Goal: Task Accomplishment & Management: Use online tool/utility

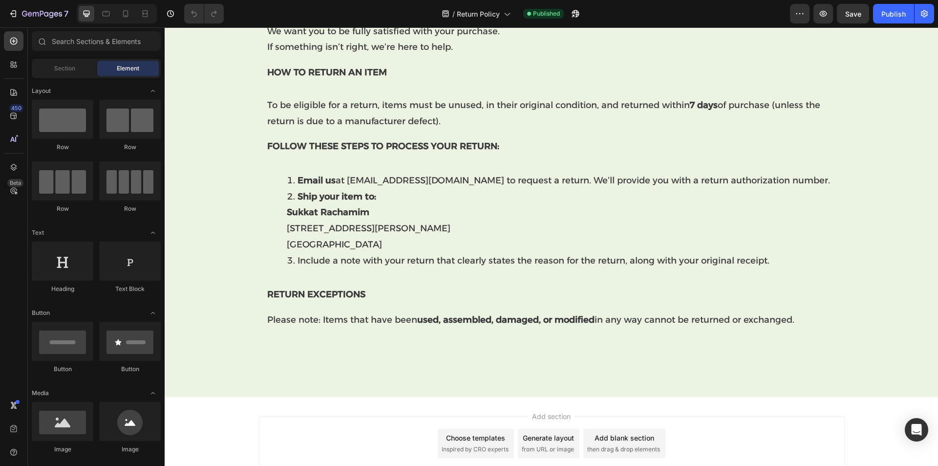
scroll to position [374, 0]
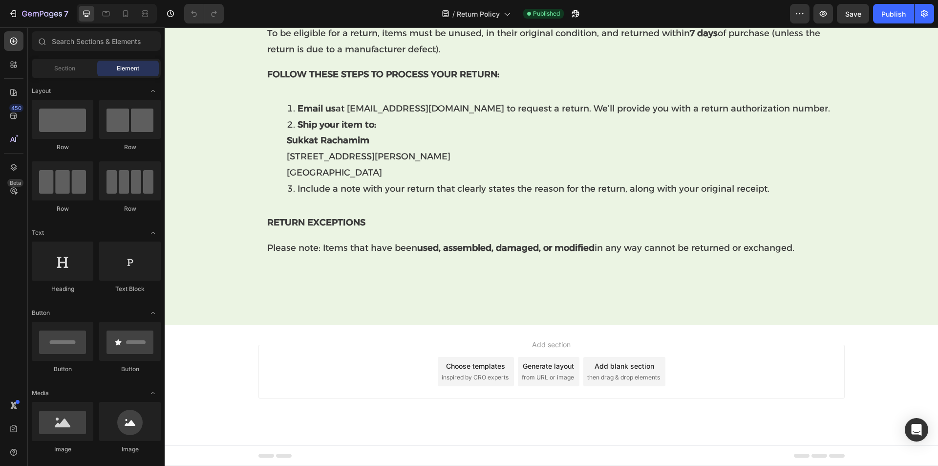
click at [454, 377] on span "inspired by CRO experts" at bounding box center [475, 377] width 67 height 9
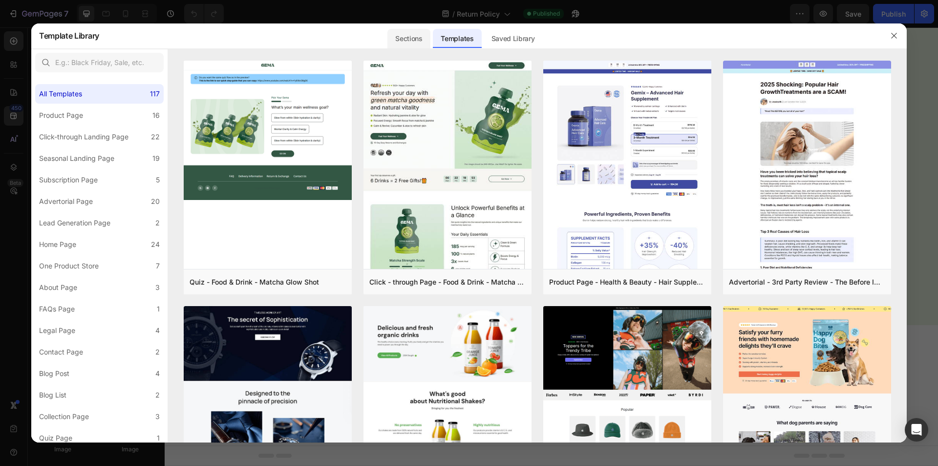
click at [409, 42] on div "Sections" at bounding box center [408, 39] width 43 height 20
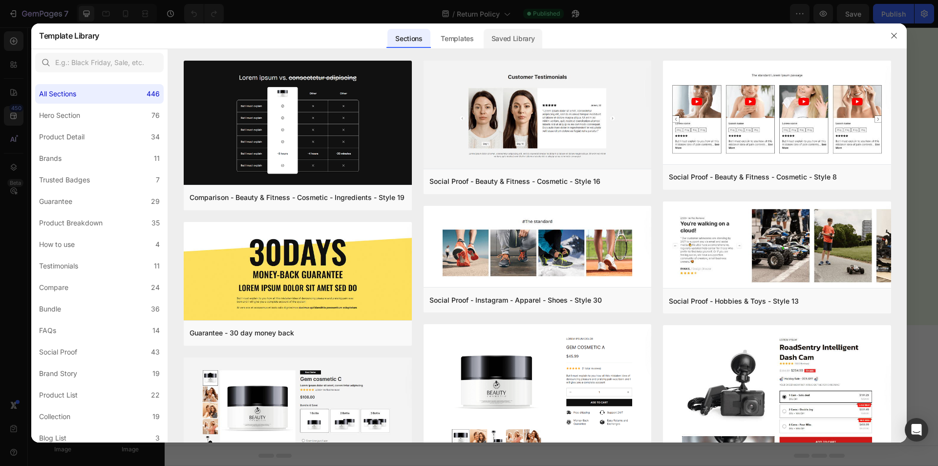
click at [508, 33] on div "Saved Library" at bounding box center [513, 39] width 59 height 20
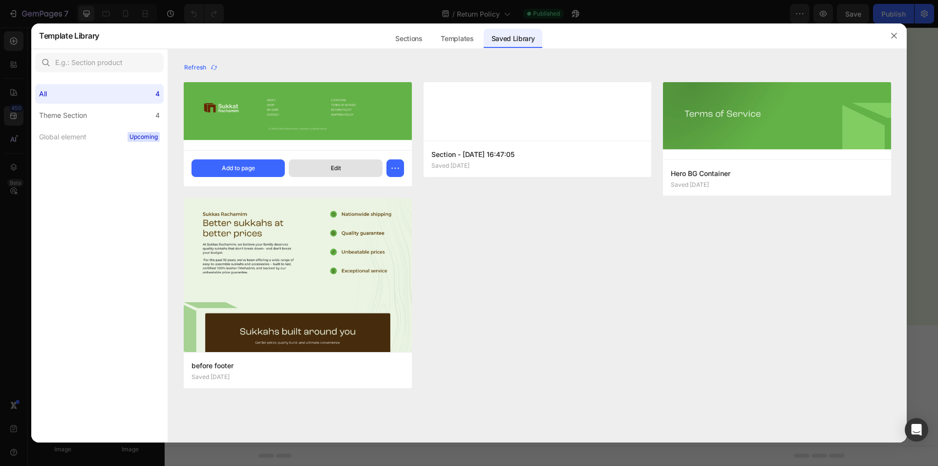
click at [318, 164] on button "Edit" at bounding box center [335, 168] width 93 height 18
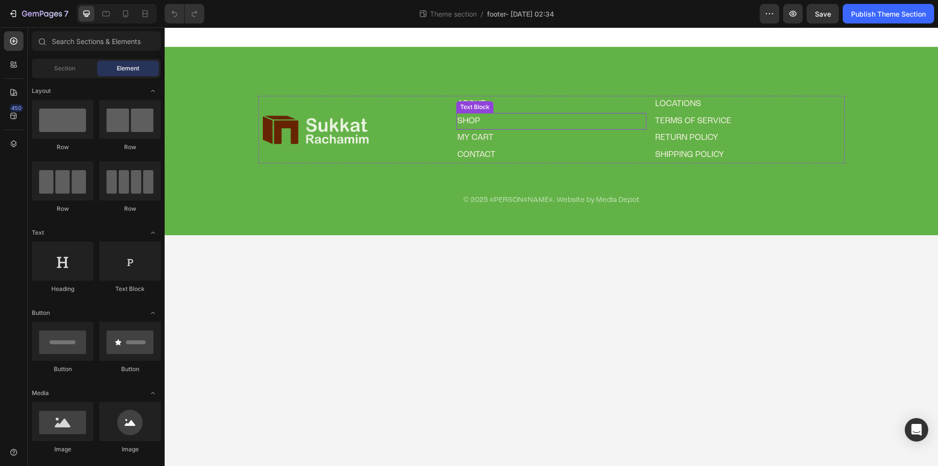
click at [499, 122] on p "SHOP" at bounding box center [551, 121] width 188 height 15
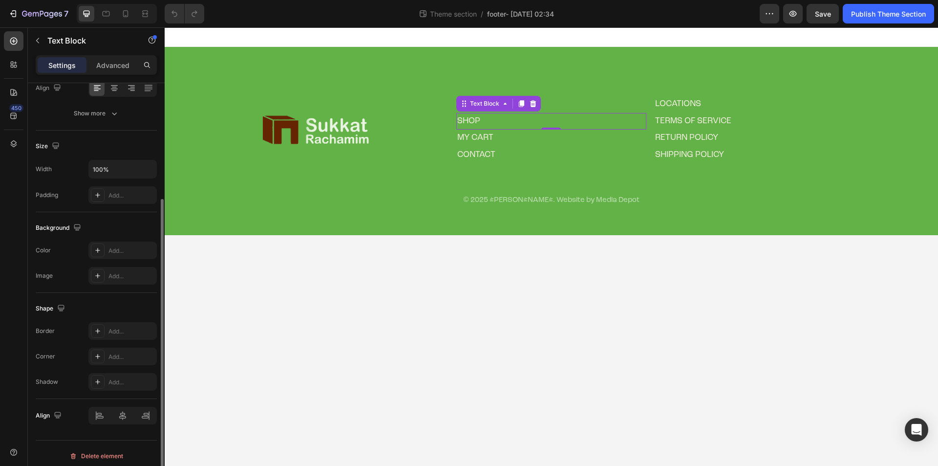
scroll to position [169, 0]
